Goal: Task Accomplishment & Management: Complete application form

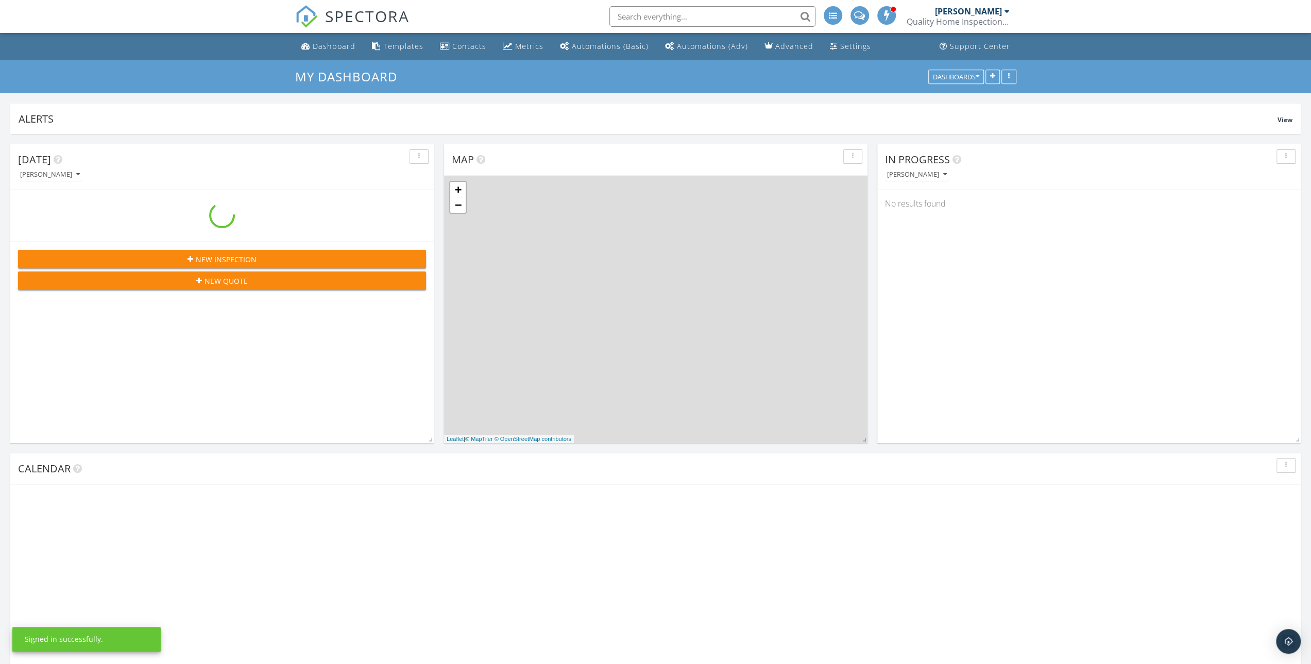
scroll to position [953, 1327]
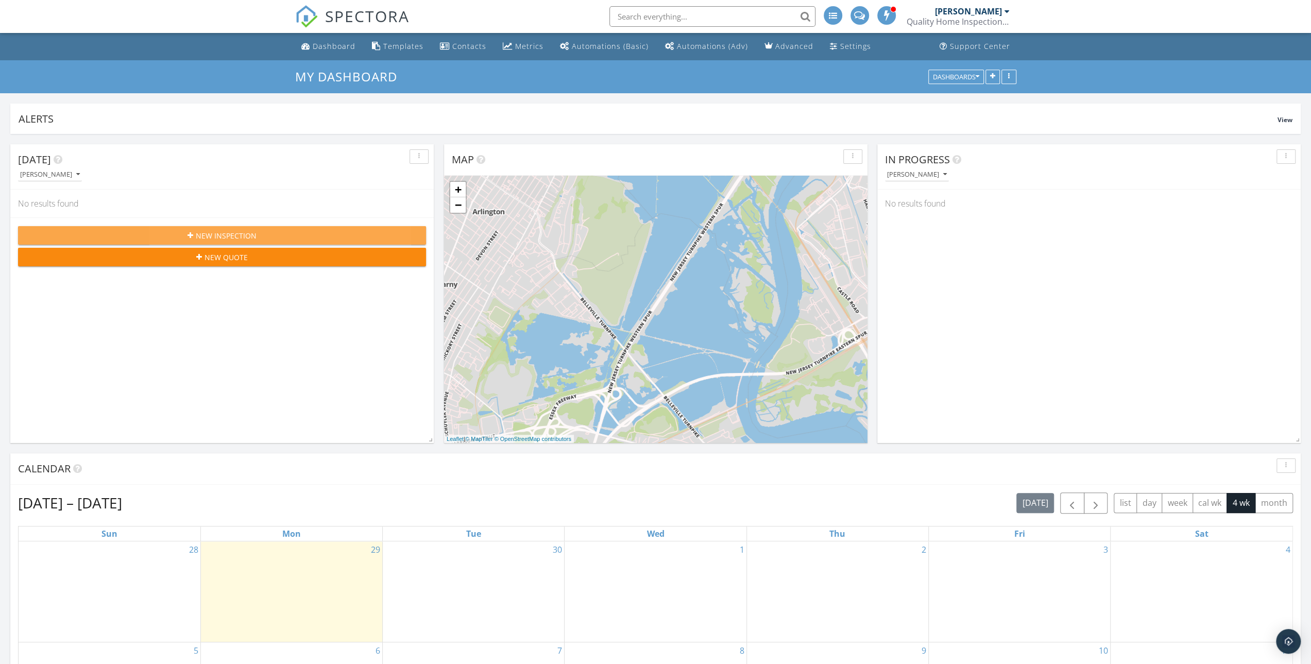
click at [219, 233] on span "New Inspection" at bounding box center [226, 235] width 61 height 11
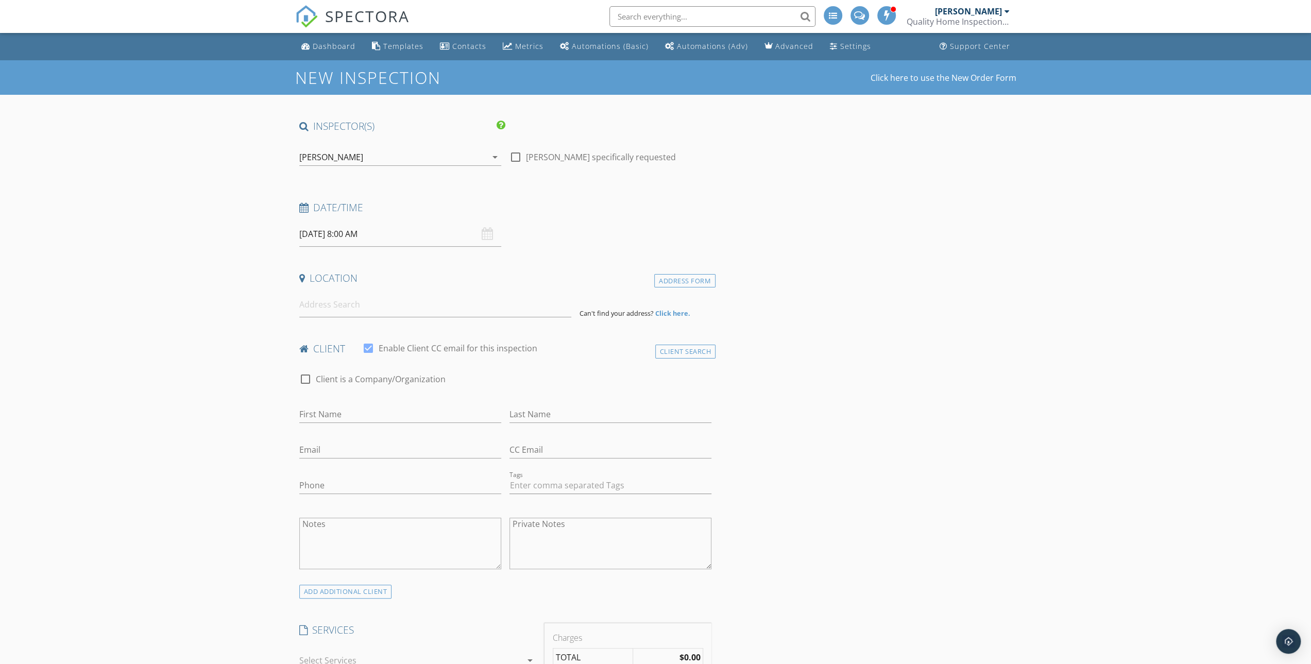
click at [493, 235] on div "09/30/2025 8:00 AM" at bounding box center [400, 234] width 202 height 25
click at [316, 235] on input "09/30/2025 8:00 AM" at bounding box center [400, 234] width 202 height 25
type input "[DATE] 8:00 AM"
click at [500, 302] on input at bounding box center [435, 304] width 272 height 25
type input "9 Mara Blvd, Sparta, NJ, USA"
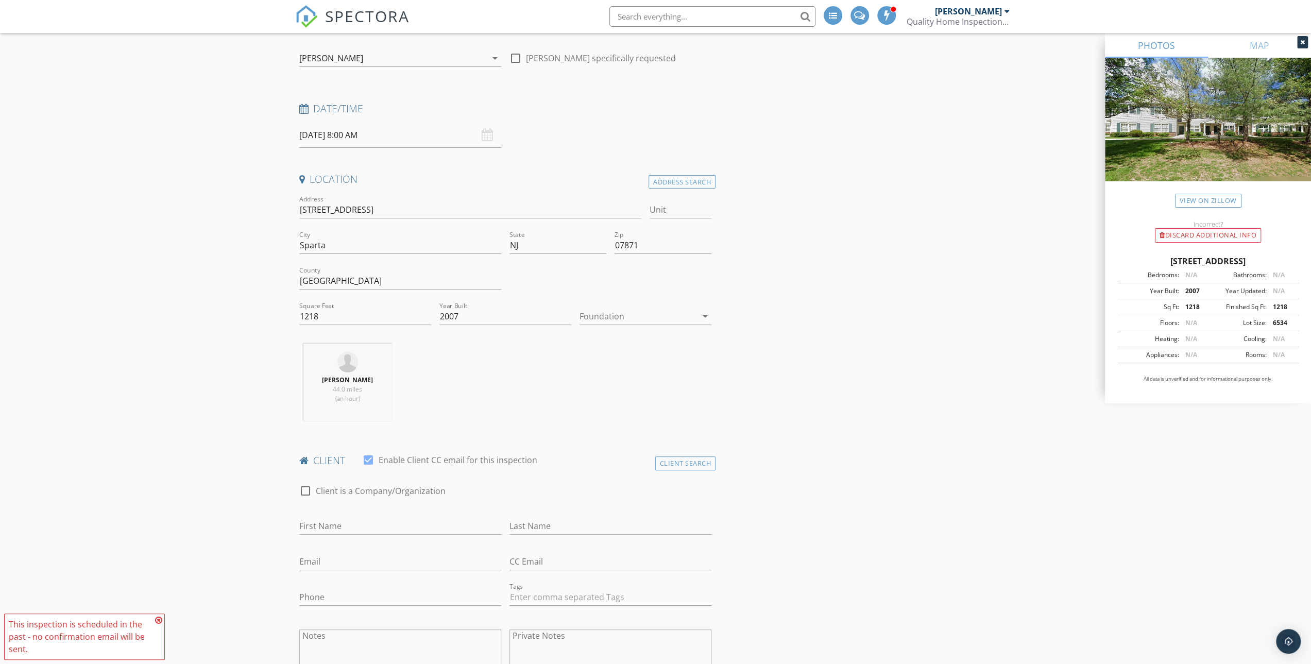
scroll to position [103, 0]
click at [641, 403] on div "Jamal Dyer 44.0 miles (an hour)" at bounding box center [505, 383] width 421 height 86
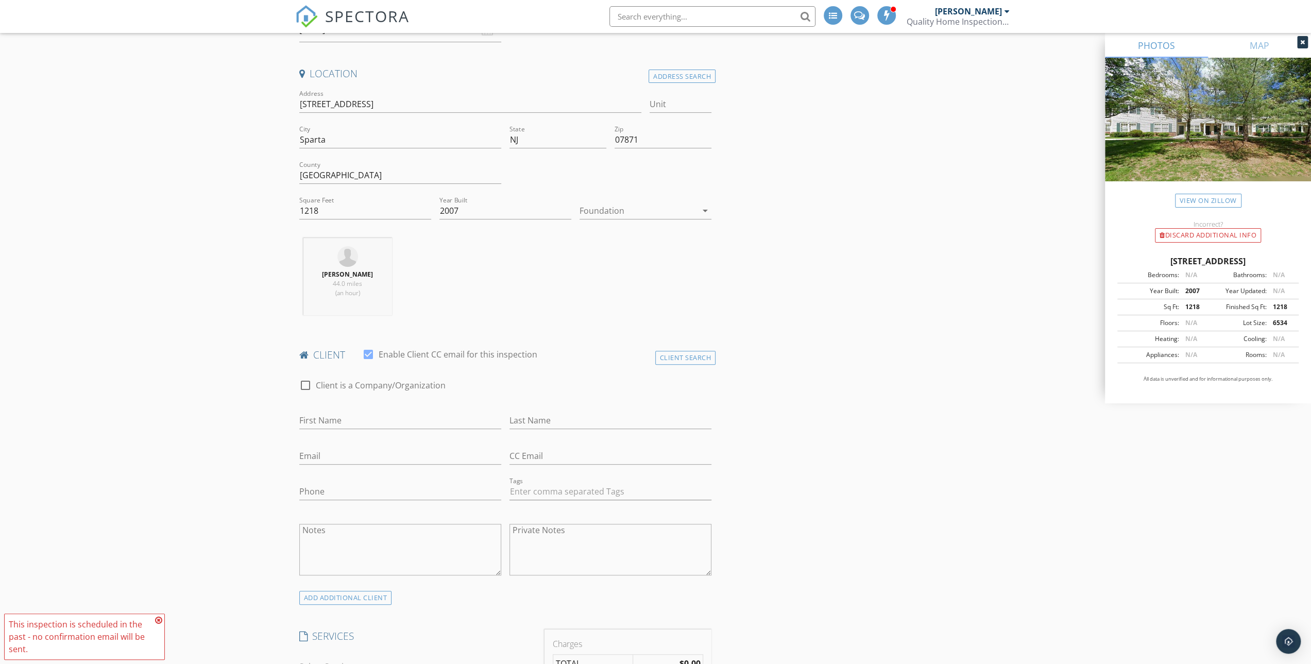
scroll to position [206, 0]
click at [328, 422] on input "First Name" at bounding box center [400, 419] width 202 height 17
click at [348, 412] on input "First Name" at bounding box center [400, 419] width 202 height 17
type input "Jefferson"
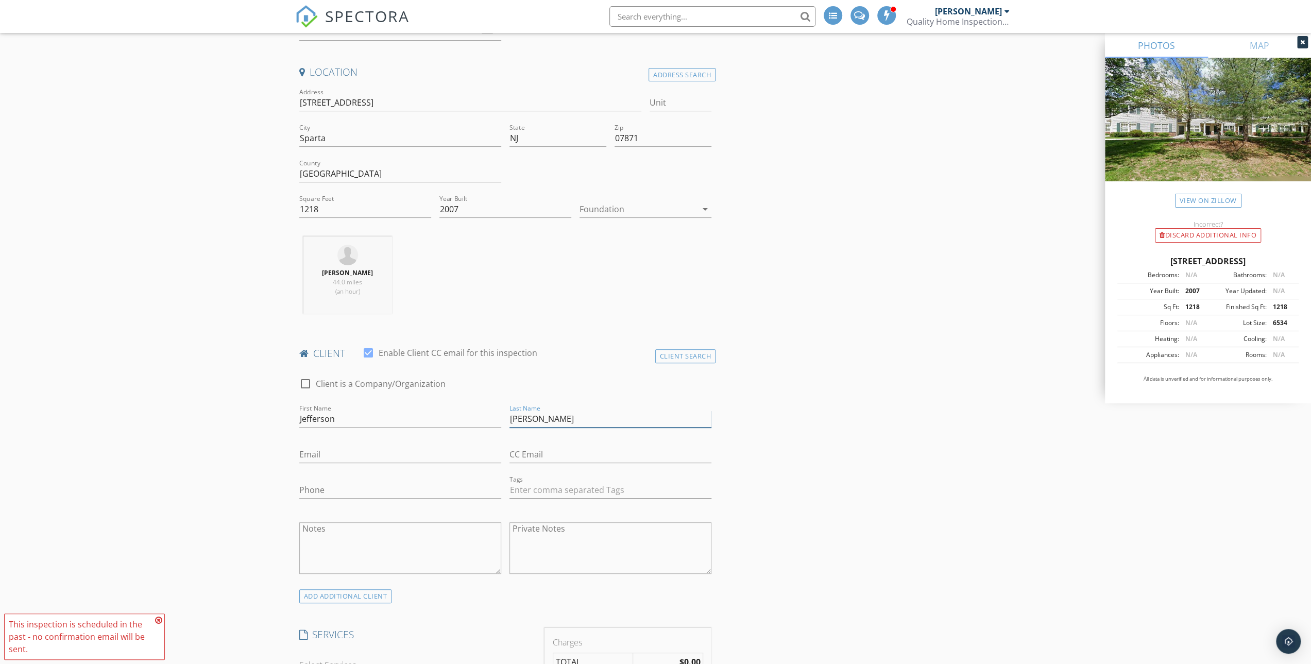
type input "[PERSON_NAME]"
click at [352, 448] on input "Email" at bounding box center [400, 454] width 202 height 17
type input "[EMAIL_ADDRESS][DOMAIN_NAME]"
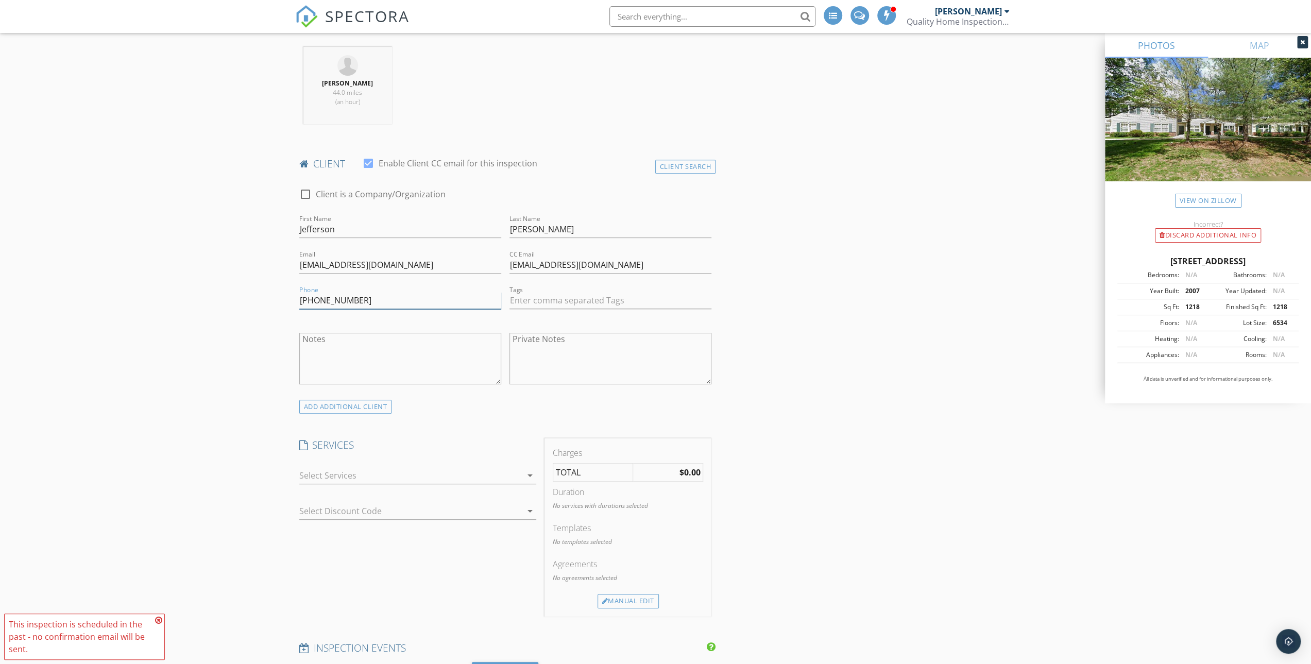
scroll to position [412, 0]
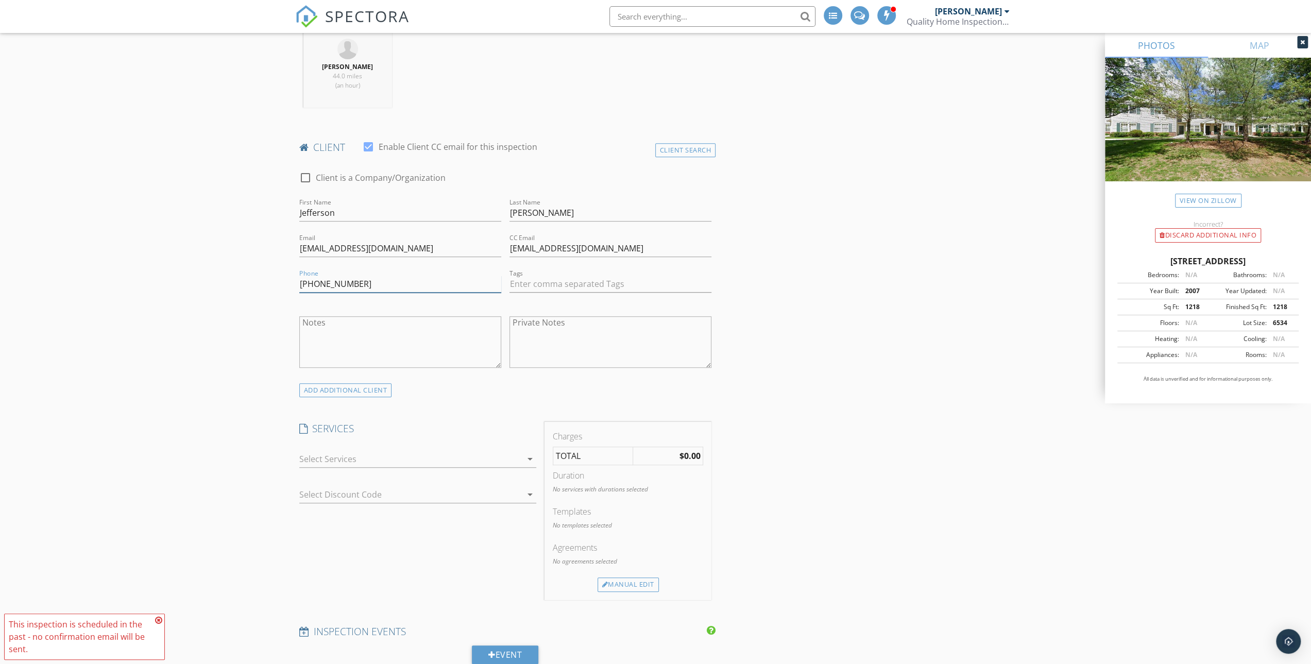
type input "[PHONE_NUMBER]"
click at [334, 461] on div at bounding box center [410, 459] width 223 height 16
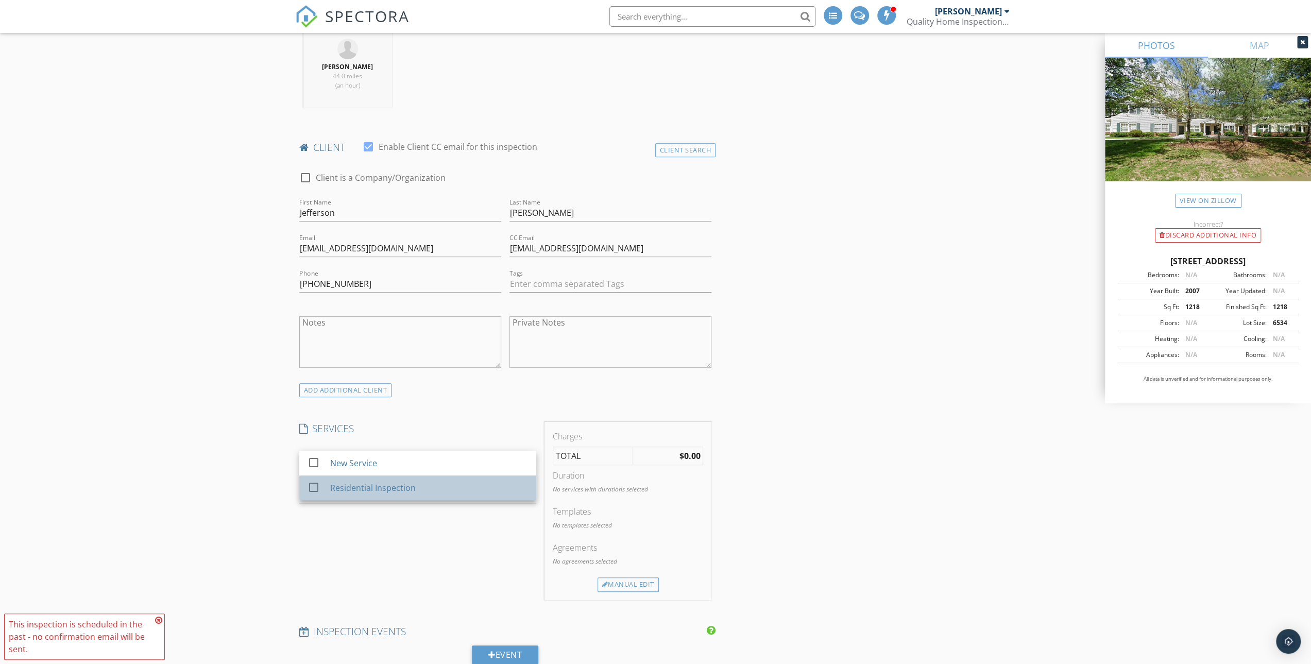
click at [347, 491] on div "Residential Inspection" at bounding box center [373, 488] width 86 height 12
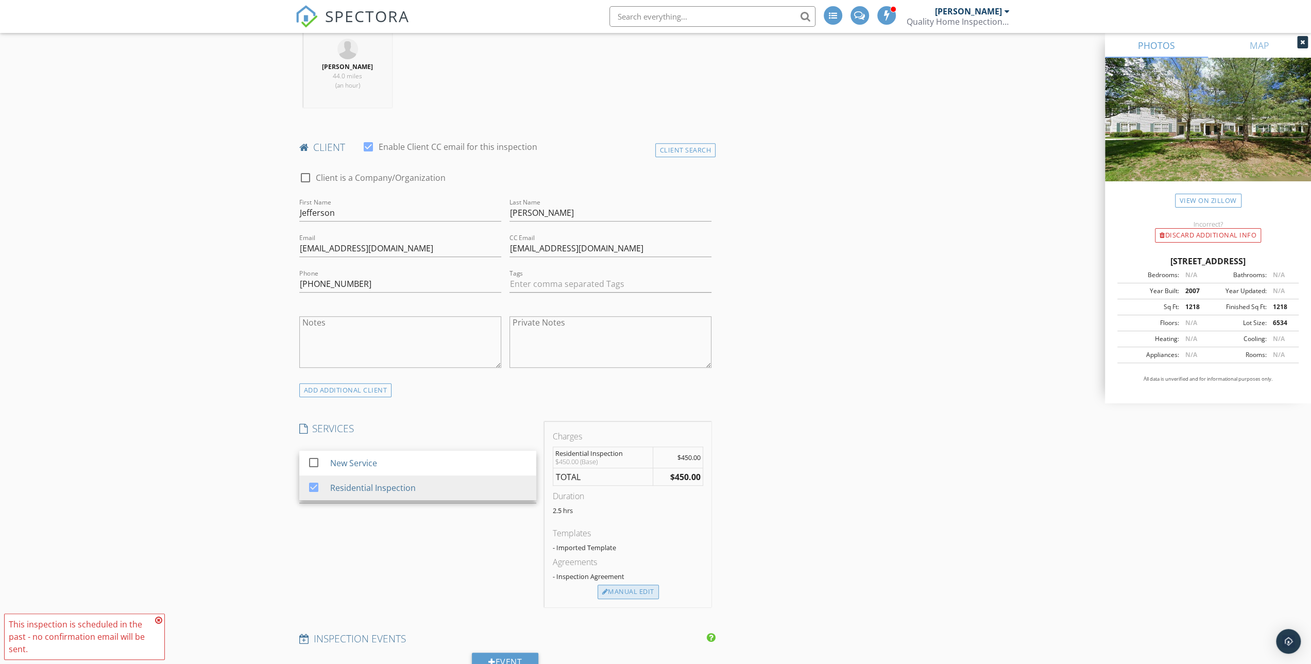
click at [640, 589] on div "Manual Edit" at bounding box center [628, 592] width 61 height 14
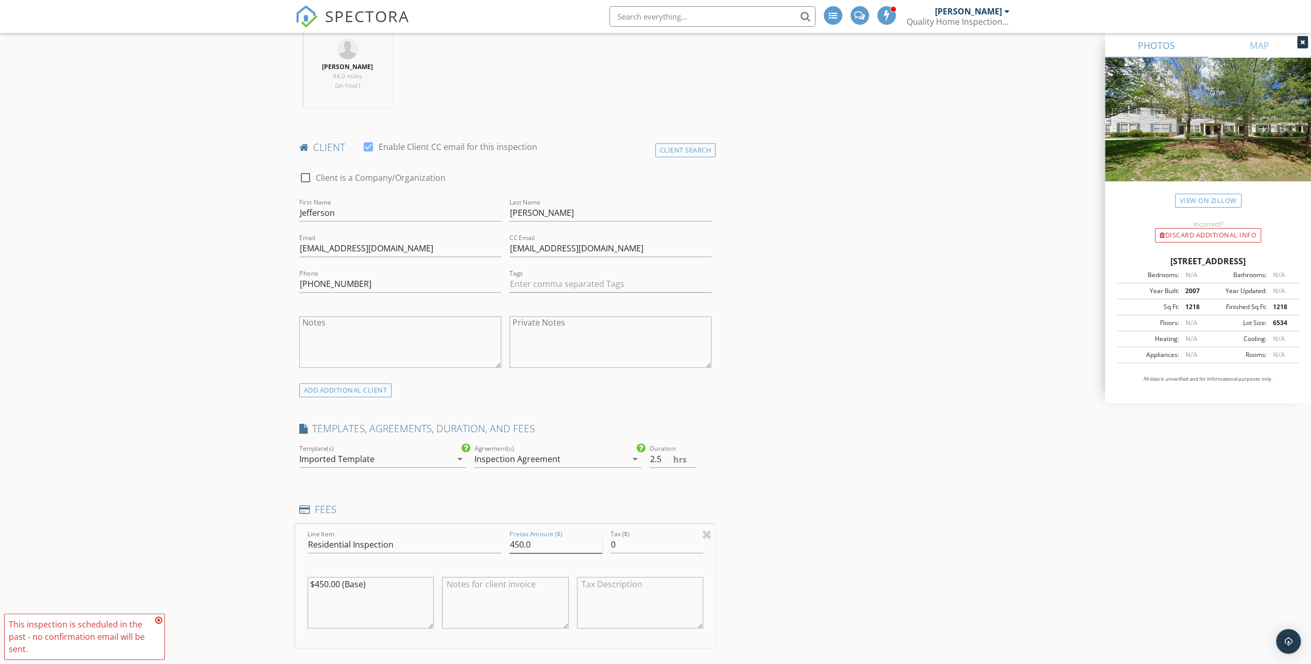
click at [510, 542] on input "450.0" at bounding box center [556, 544] width 93 height 17
type input "250.0"
click at [694, 460] on input "2" at bounding box center [673, 459] width 46 height 17
type input "1.5"
click at [694, 460] on input "1.5" at bounding box center [673, 459] width 46 height 17
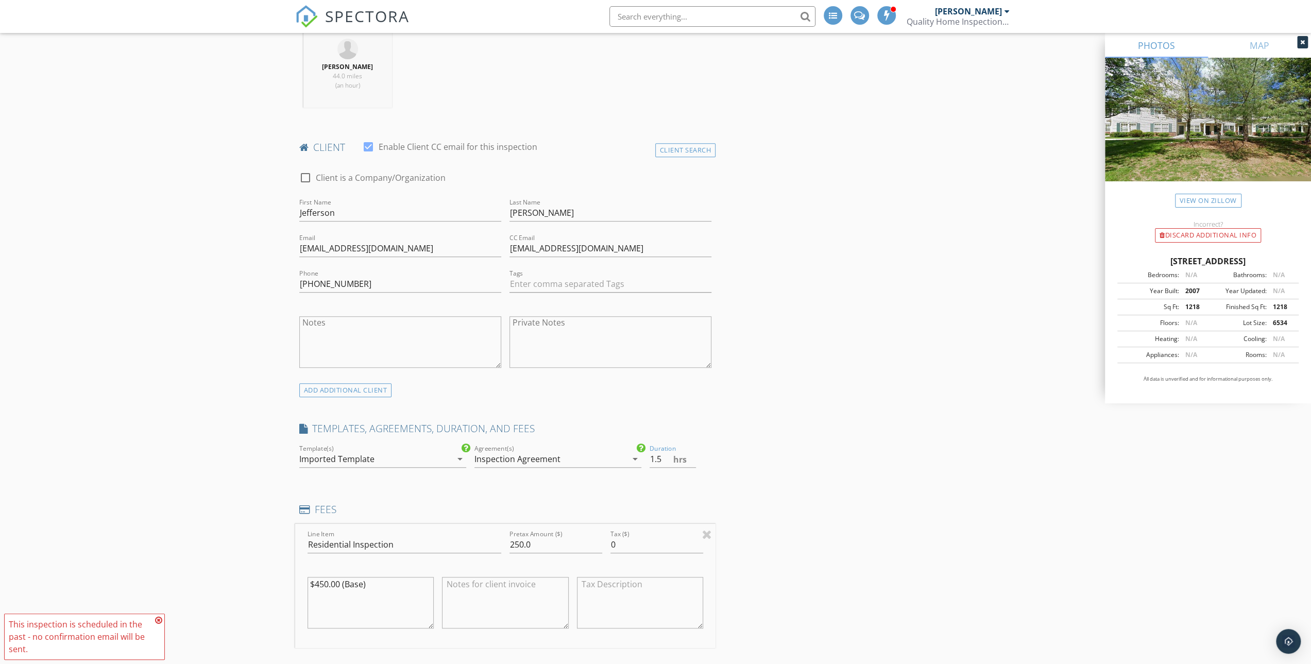
click at [314, 582] on textarea "$450.00 (Base)" at bounding box center [371, 603] width 127 height 52
type textarea "$250.00 (Base)"
click at [396, 566] on div "$250.00 (Base)" at bounding box center [371, 605] width 127 height 78
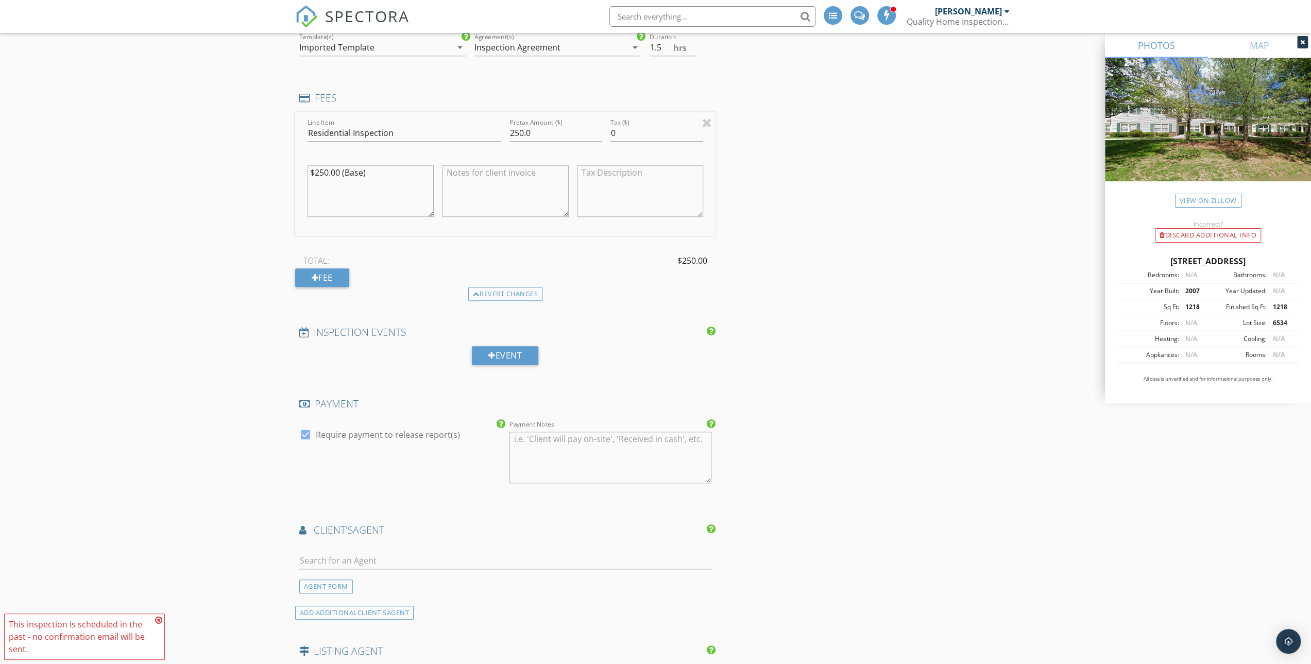
scroll to position [824, 0]
click at [536, 453] on textarea "Payment Notes" at bounding box center [611, 457] width 202 height 52
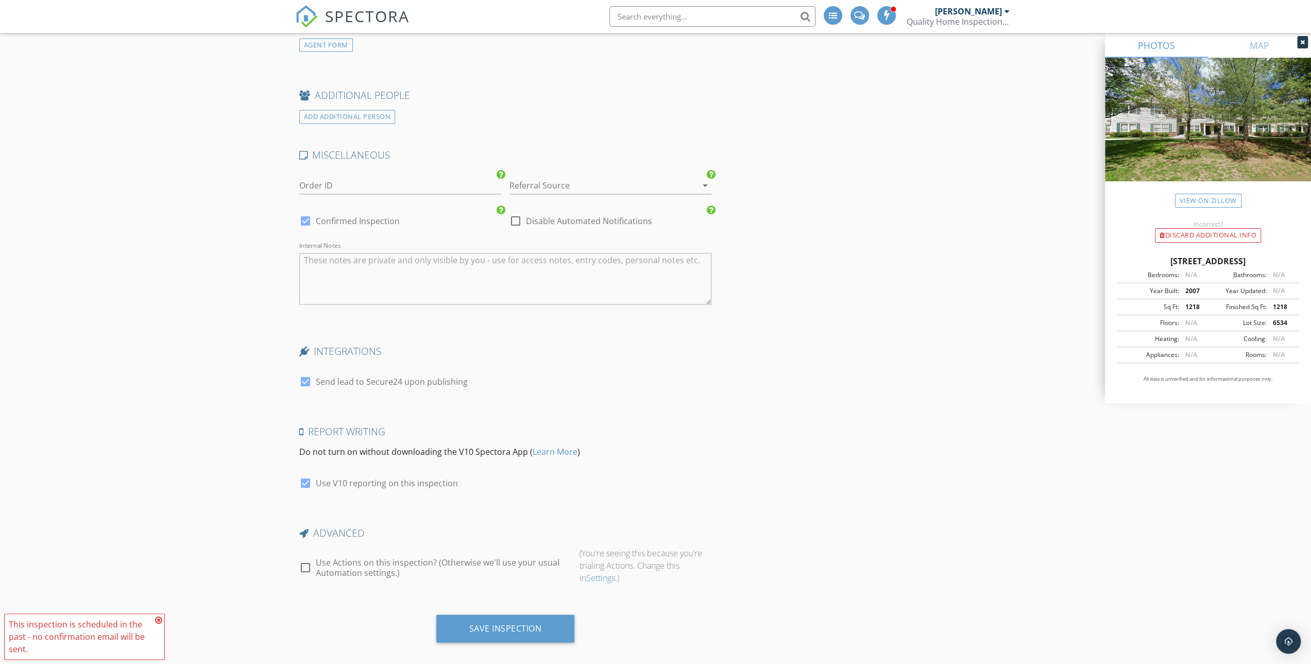
scroll to position [1494, 0]
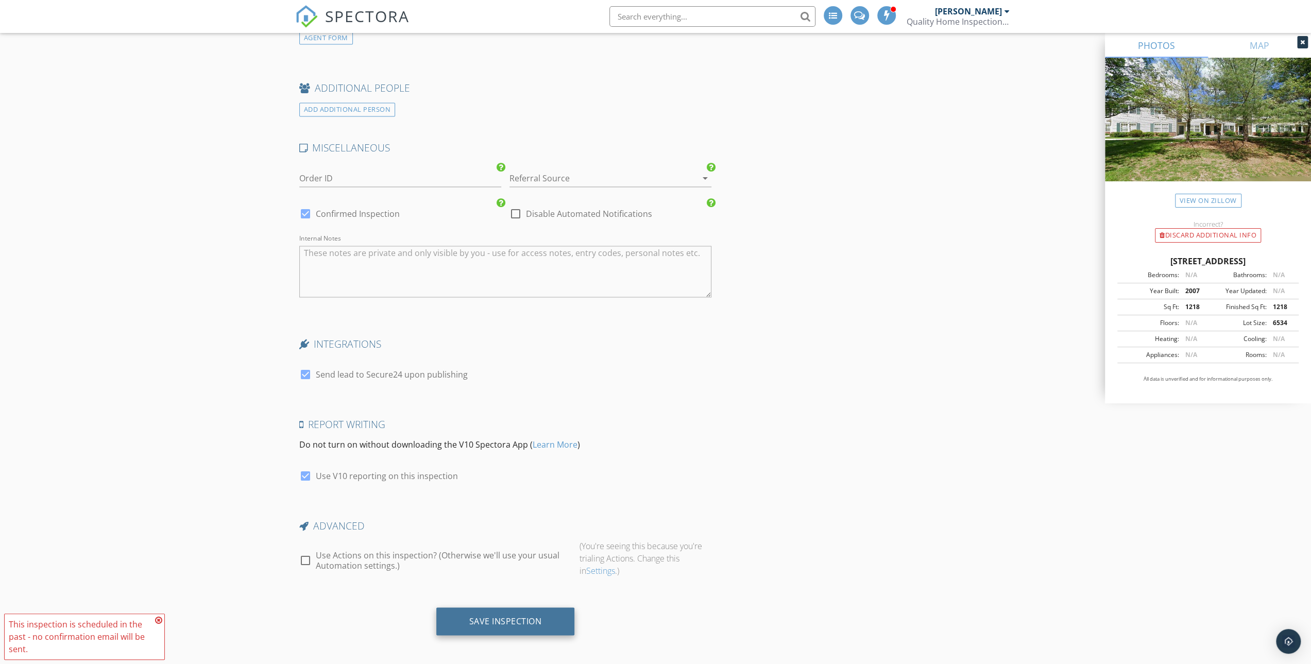
type textarea "Paid in full"
click at [480, 617] on div "Save Inspection" at bounding box center [505, 621] width 73 height 10
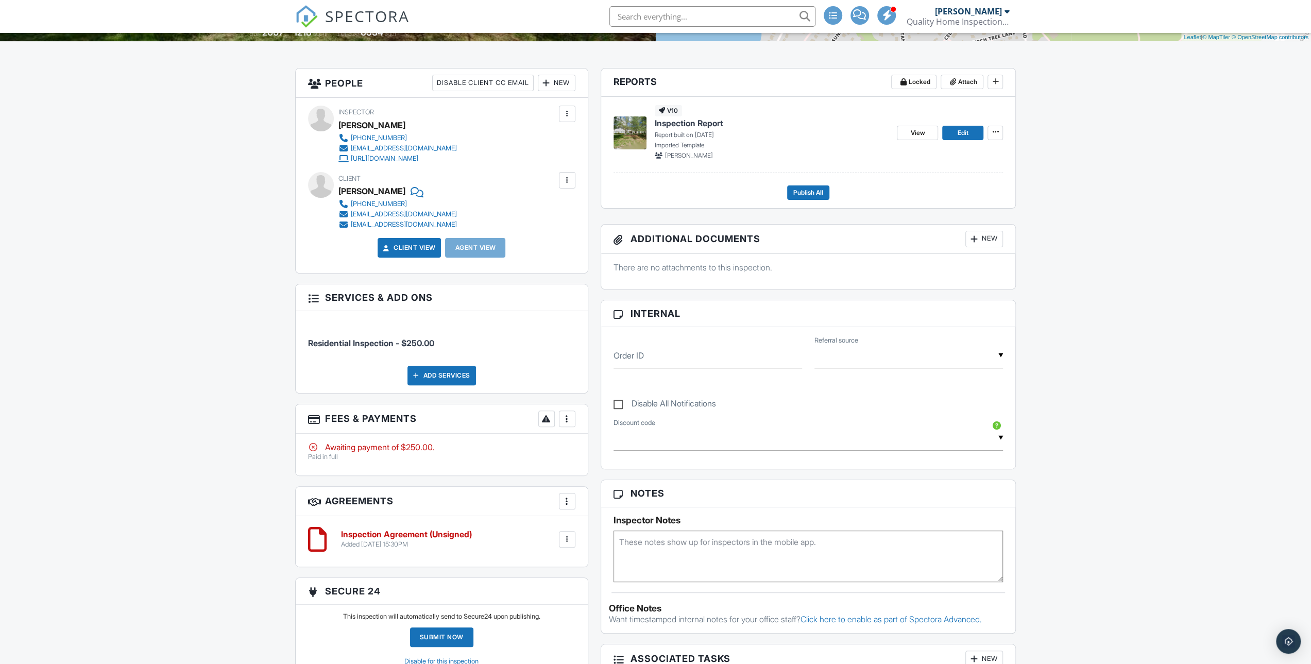
scroll to position [258, 0]
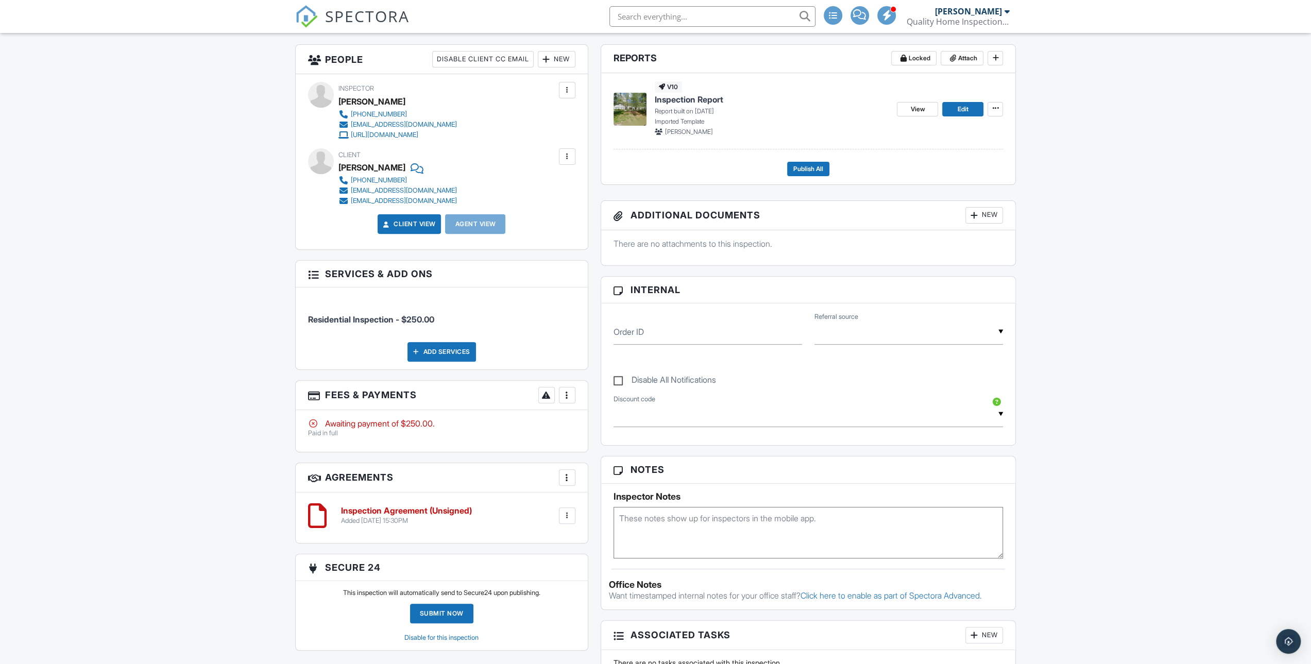
click at [565, 398] on div at bounding box center [567, 395] width 10 height 10
click at [593, 506] on div "Paid In Full" at bounding box center [619, 504] width 99 height 12
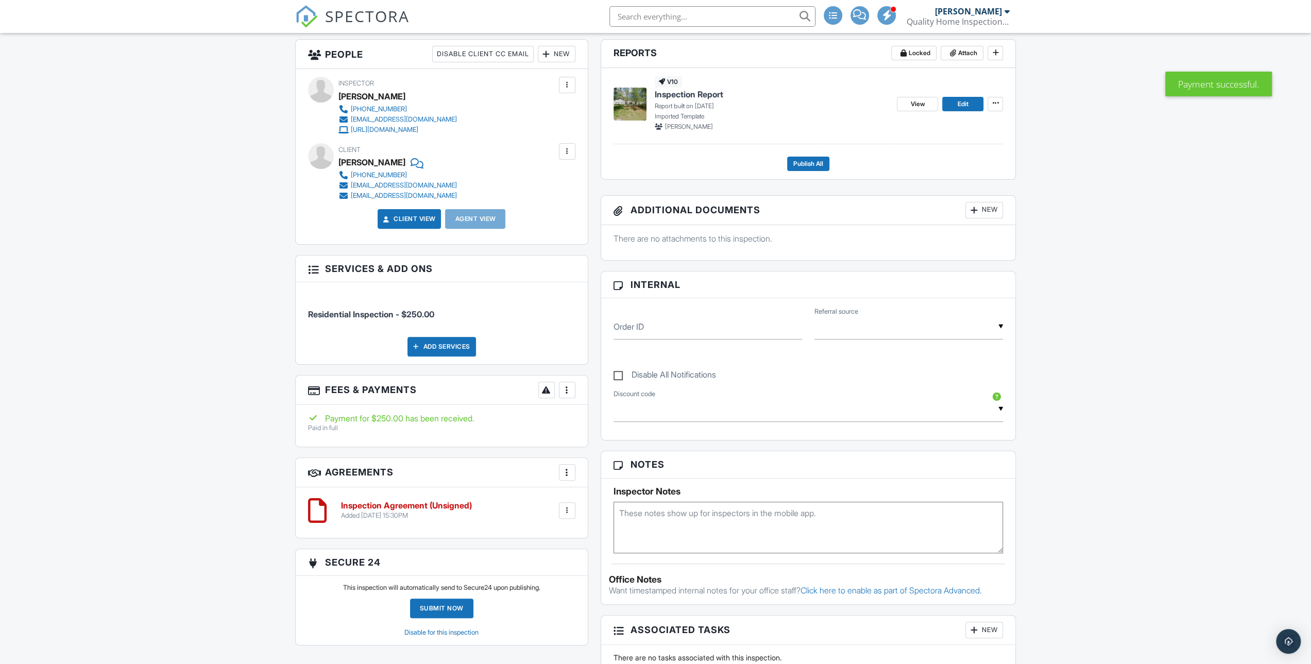
scroll to position [309, 0]
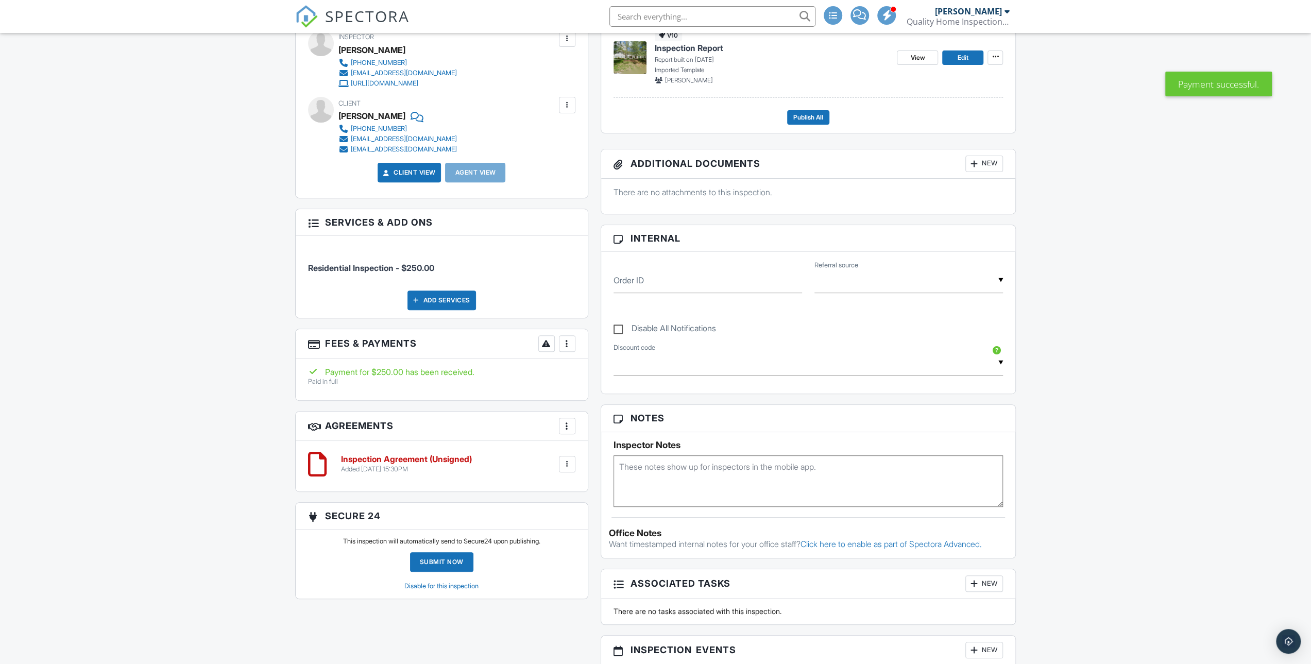
click at [450, 561] on div "Submit Now" at bounding box center [441, 562] width 63 height 20
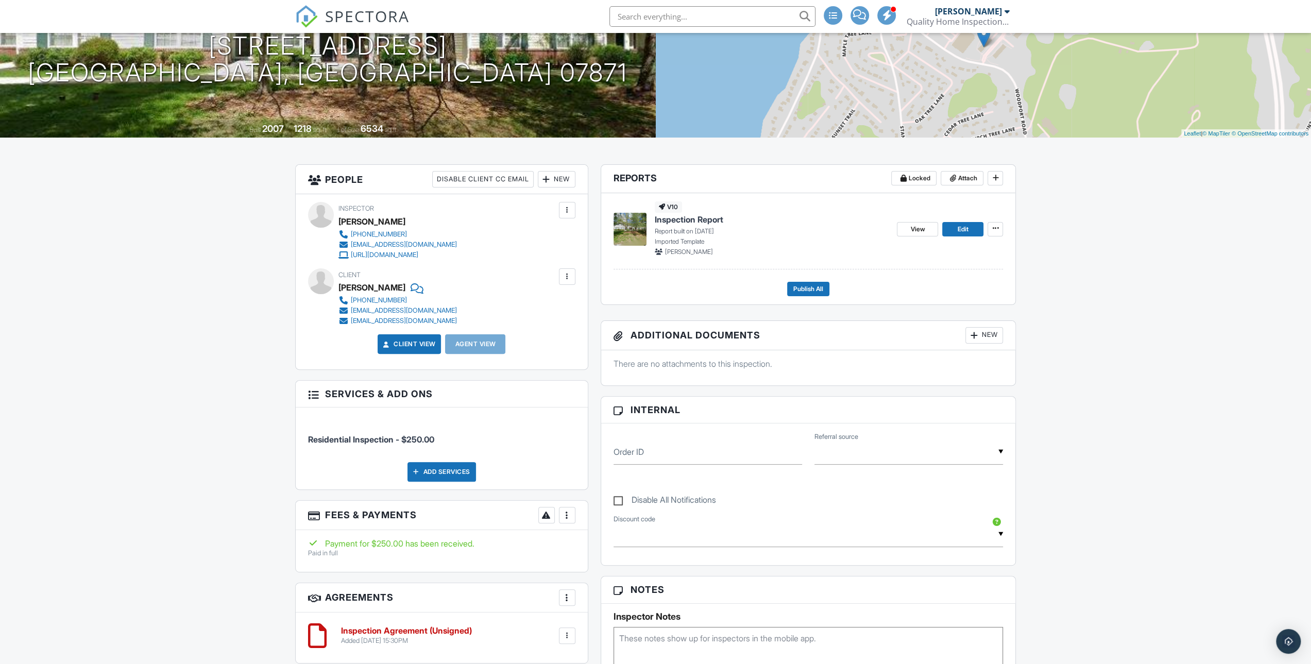
scroll to position [155, 0]
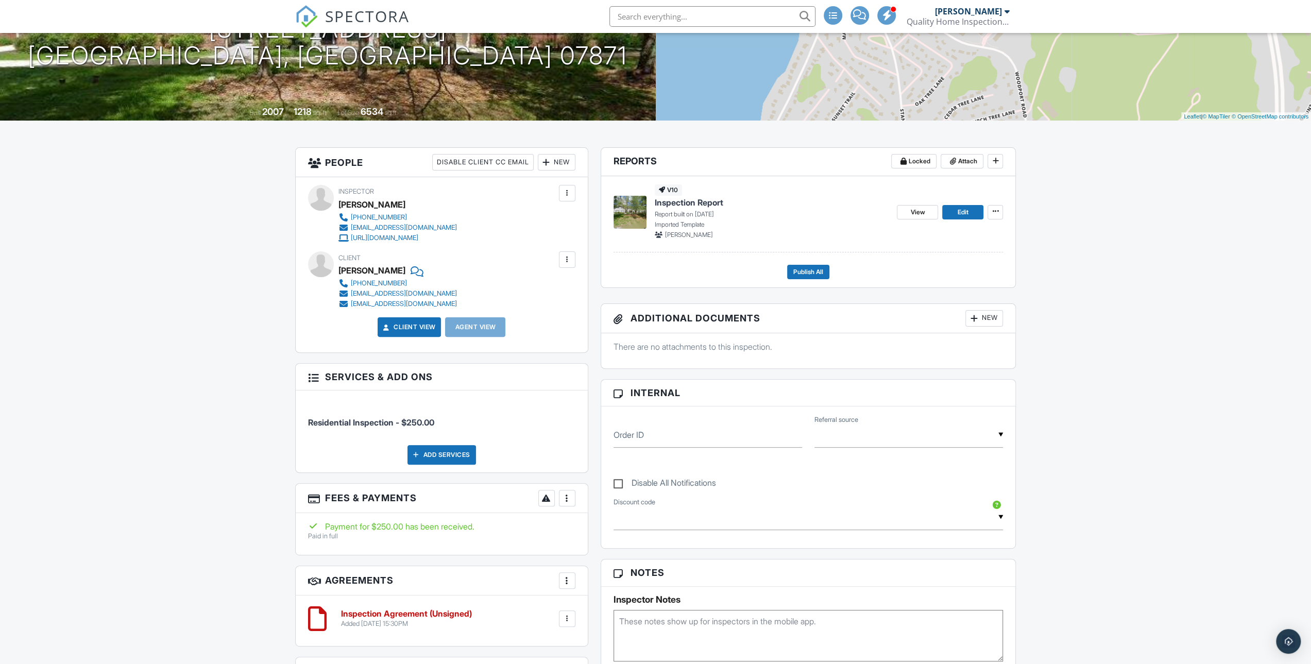
click at [709, 204] on span "Inspection Report" at bounding box center [689, 202] width 69 height 11
